Goal: Find specific page/section: Find specific page/section

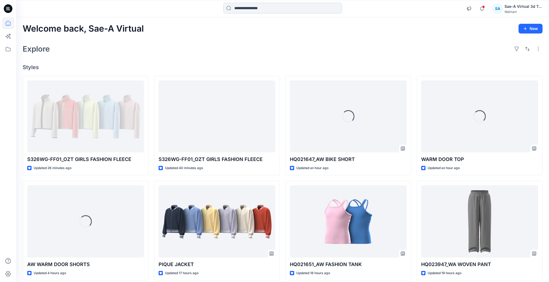
click at [258, 6] on input at bounding box center [282, 8] width 119 height 11
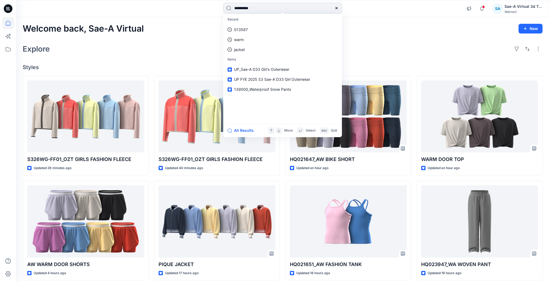
type input "**********"
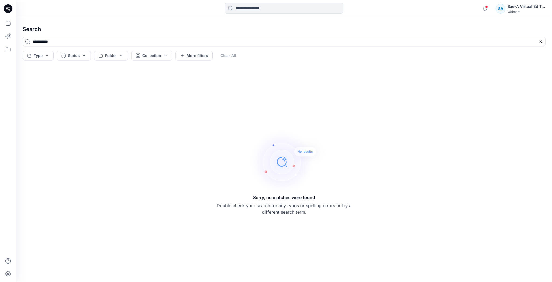
type input "*"
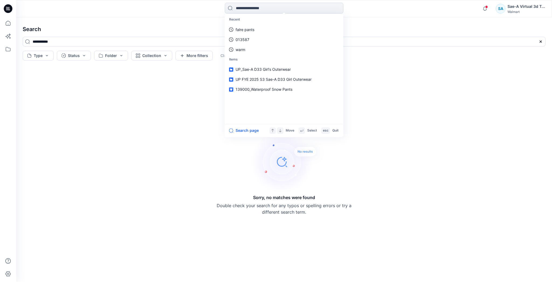
click at [254, 8] on input at bounding box center [284, 8] width 119 height 11
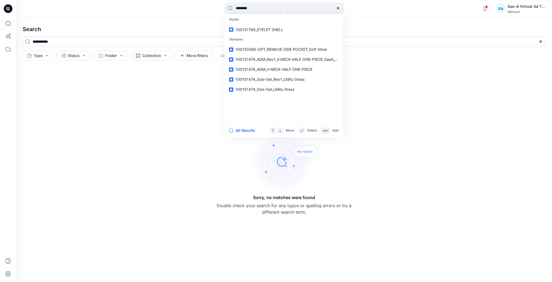
type input "*********"
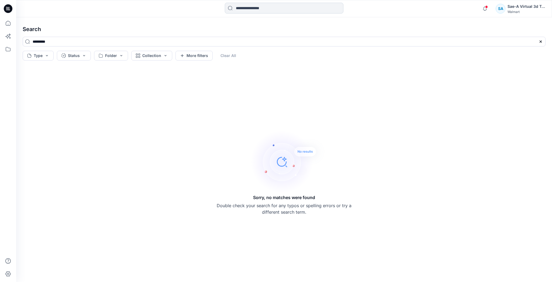
click at [251, 8] on input at bounding box center [284, 8] width 119 height 11
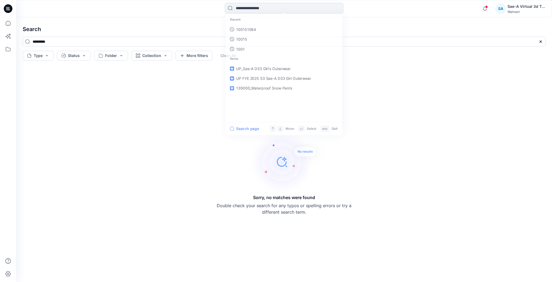
click at [173, 16] on div "Recent 100151084 10015 1001 Items UP_Sae-A D33 Girl's Outerwear UP FYE 2025 S3 …" at bounding box center [284, 8] width 536 height 17
click at [242, 9] on input at bounding box center [284, 8] width 119 height 11
click at [2, 27] on icon at bounding box center [8, 23] width 12 height 12
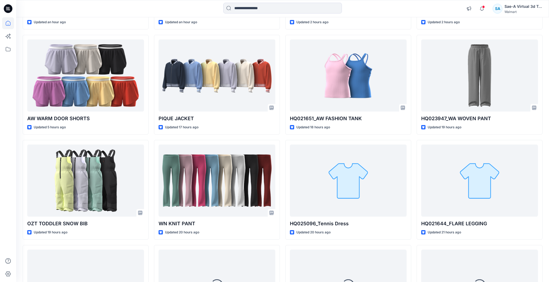
scroll to position [215, 0]
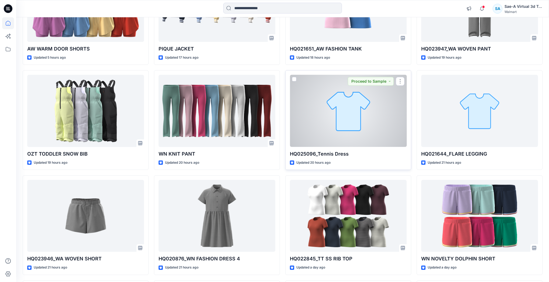
click at [345, 141] on div at bounding box center [348, 111] width 117 height 72
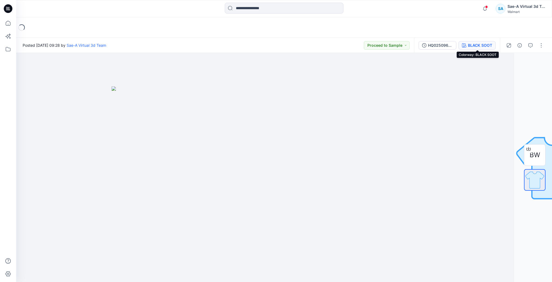
click at [472, 45] on div "BLACK SOOT" at bounding box center [480, 45] width 24 height 6
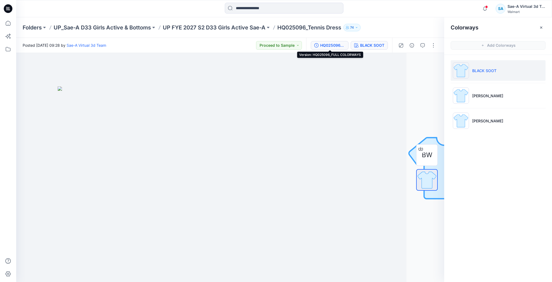
click at [346, 44] on button "HQ025096_FULL COLORWAYS" at bounding box center [330, 45] width 38 height 9
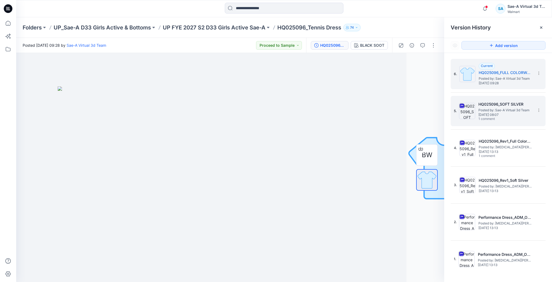
click at [489, 101] on h5 "HQ025096_SOFT SILVER" at bounding box center [506, 104] width 54 height 6
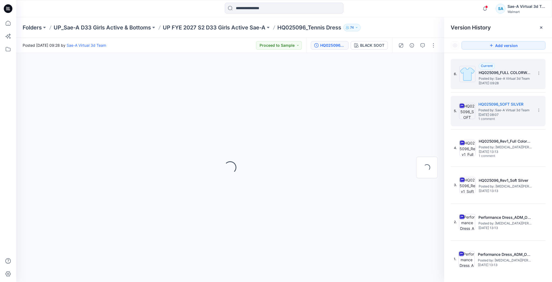
click at [505, 73] on h5 "HQ025096_FULL COLORWAYS" at bounding box center [506, 72] width 54 height 6
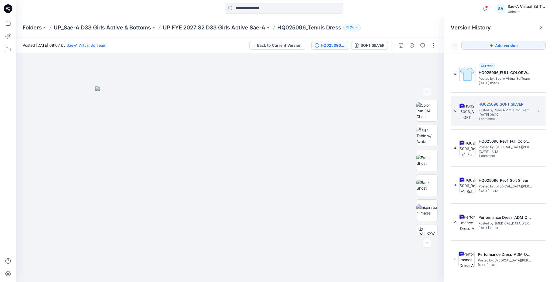
click at [14, 25] on div at bounding box center [8, 141] width 16 height 282
click at [10, 25] on icon at bounding box center [8, 23] width 12 height 12
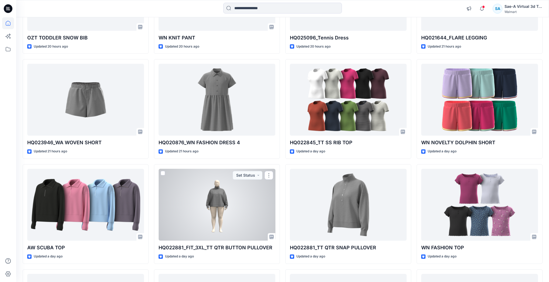
scroll to position [388, 0]
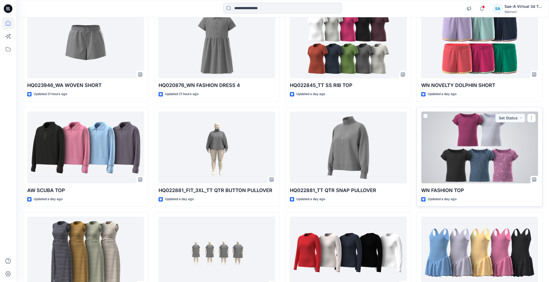
click at [485, 157] on div at bounding box center [479, 147] width 117 height 72
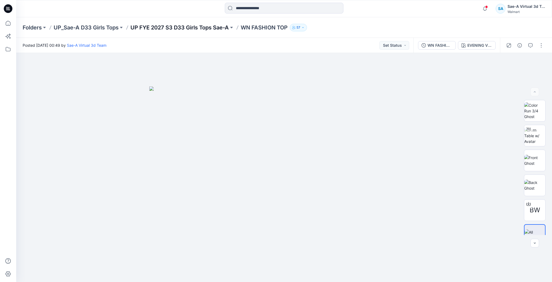
click at [215, 26] on p "UP FYE 2027 S3 D33 Girls Tops Sae-A" at bounding box center [180, 28] width 98 height 8
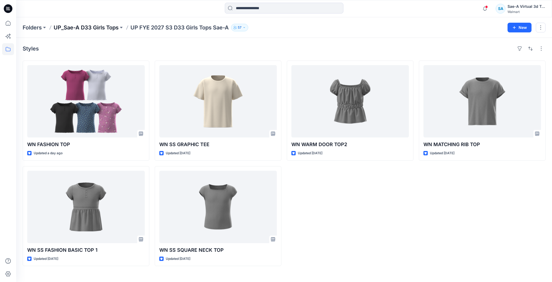
click at [109, 28] on p "UP_Sae-A D33 Girls Tops" at bounding box center [86, 28] width 65 height 8
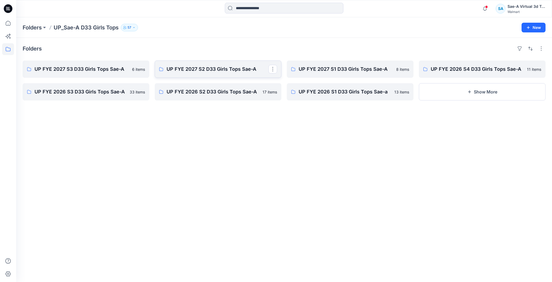
click at [241, 69] on p "UP FYE 2027 S2 D33 Girls Tops Sae-A" at bounding box center [218, 69] width 102 height 8
click at [353, 67] on p "UP FYE 2027 S1 D33 Girls Tops Sae-A" at bounding box center [350, 69] width 102 height 8
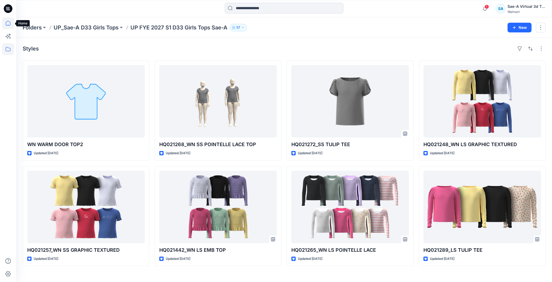
click at [9, 20] on icon at bounding box center [8, 23] width 12 height 12
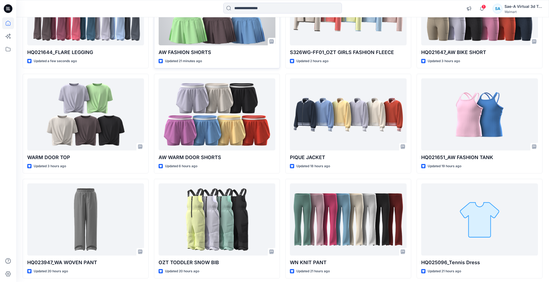
scroll to position [107, 0]
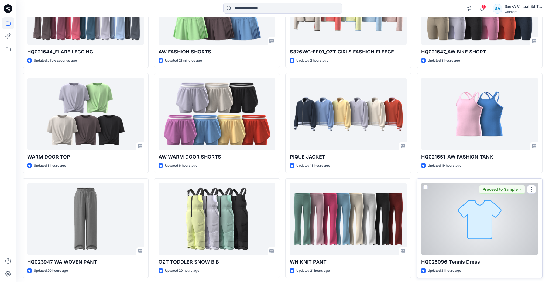
click at [491, 248] on div at bounding box center [479, 219] width 117 height 72
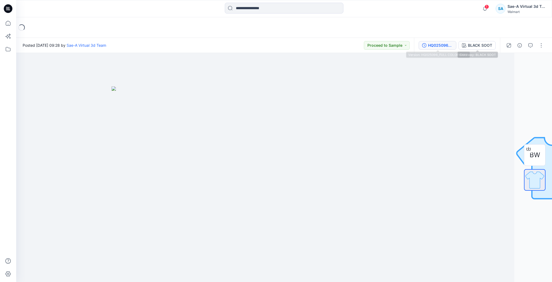
click at [445, 43] on div "HQ025096_FULL COLORWAYS" at bounding box center [440, 45] width 25 height 6
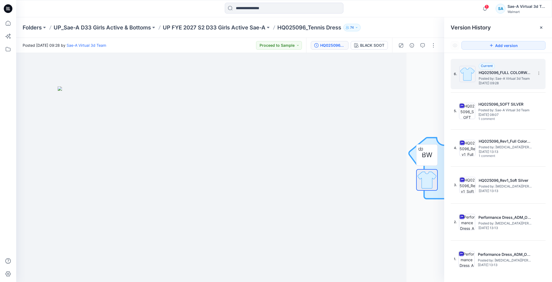
click at [487, 81] on span "[DATE] 09:28" at bounding box center [506, 83] width 54 height 4
click at [7, 20] on icon at bounding box center [8, 23] width 12 height 12
